Goal: Information Seeking & Learning: Check status

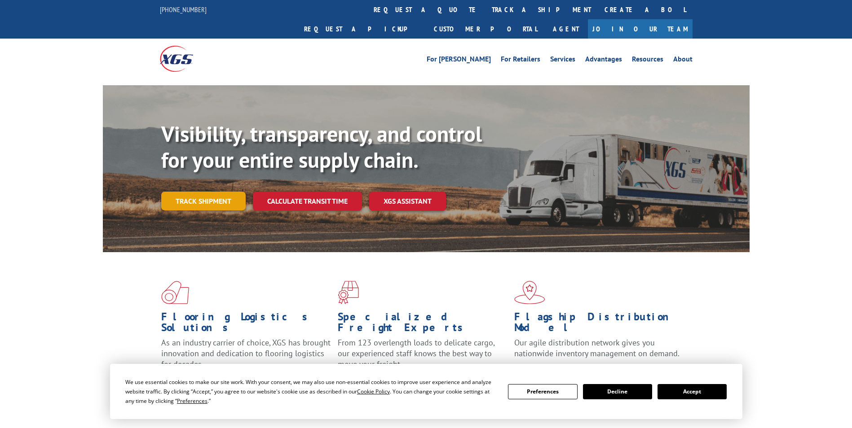
click at [201, 192] on link "Track shipment" at bounding box center [203, 201] width 84 height 19
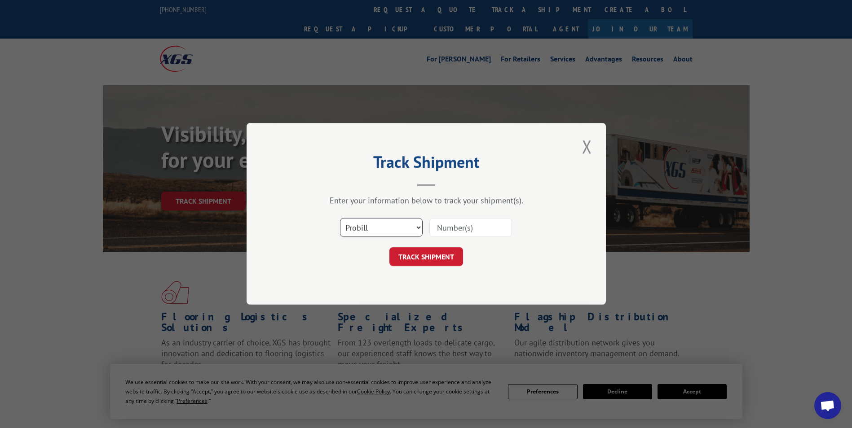
click at [352, 229] on select "Select category... Probill BOL PO" at bounding box center [381, 228] width 83 height 19
select select "bol"
click at [340, 219] on select "Select category... Probill BOL PO" at bounding box center [381, 228] width 83 height 19
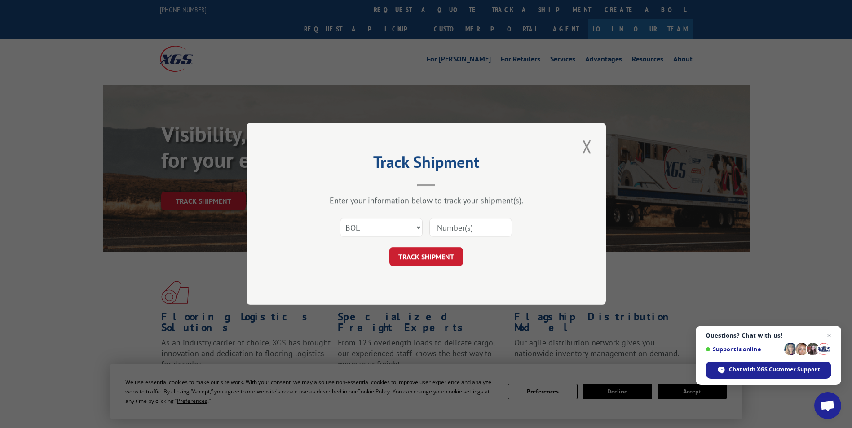
click at [451, 230] on input at bounding box center [470, 228] width 83 height 19
type input "5946080"
click button "TRACK SHIPMENT" at bounding box center [426, 257] width 74 height 19
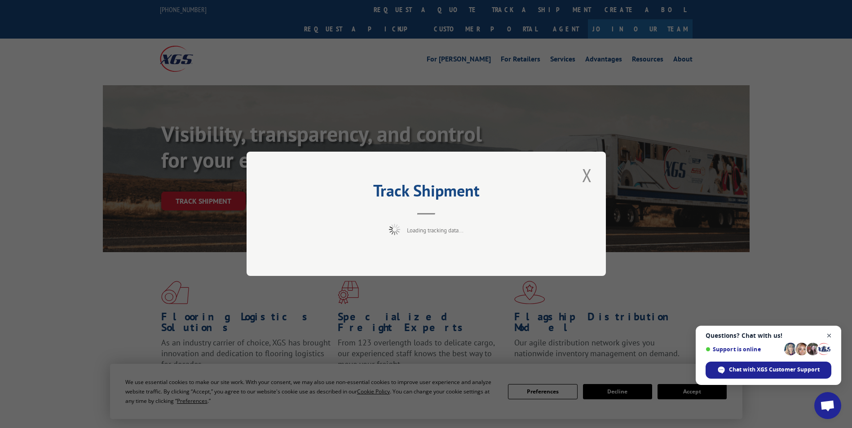
click at [827, 332] on span "Open chat" at bounding box center [829, 336] width 11 height 11
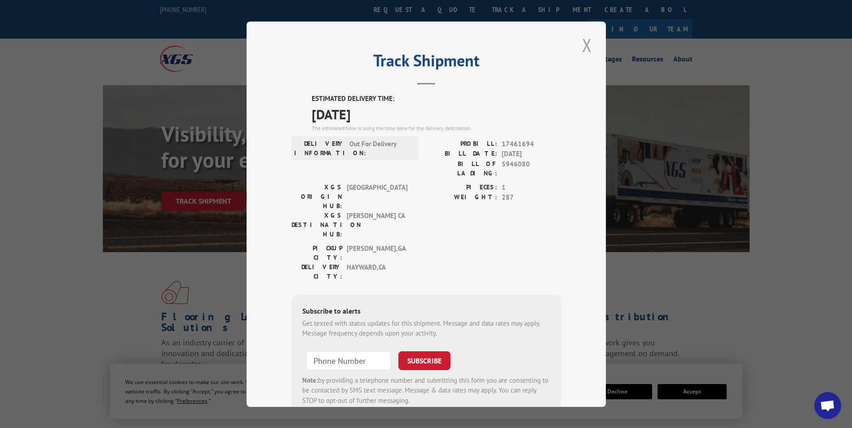
click at [588, 52] on button "Close modal" at bounding box center [586, 45] width 15 height 25
